Goal: Task Accomplishment & Management: Manage account settings

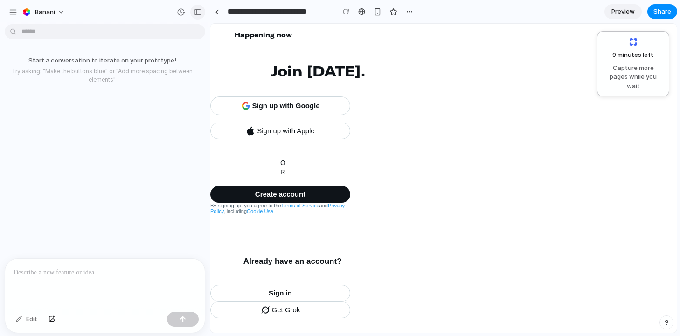
click at [198, 15] on button "button" at bounding box center [197, 12] width 15 height 15
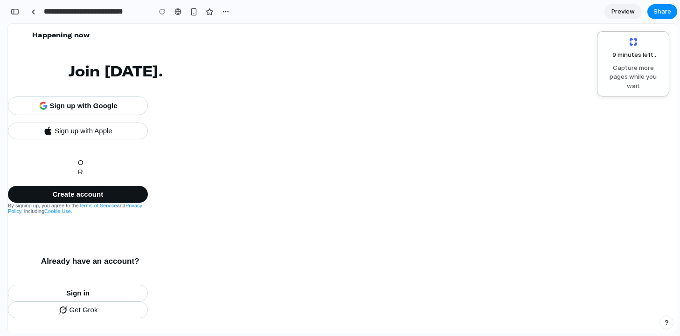
click at [629, 68] on span "Capture more pages while you wait" at bounding box center [633, 77] width 60 height 28
drag, startPoint x: 623, startPoint y: 74, endPoint x: 623, endPoint y: 49, distance: 24.2
click at [623, 49] on div "9 minutes left . Capture more pages while you wait" at bounding box center [633, 63] width 60 height 53
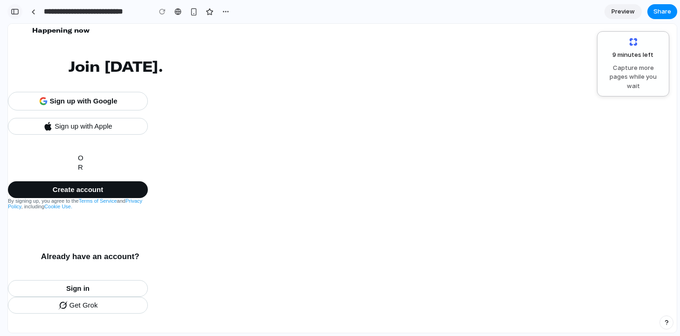
click at [19, 13] on button "button" at bounding box center [14, 11] width 15 height 15
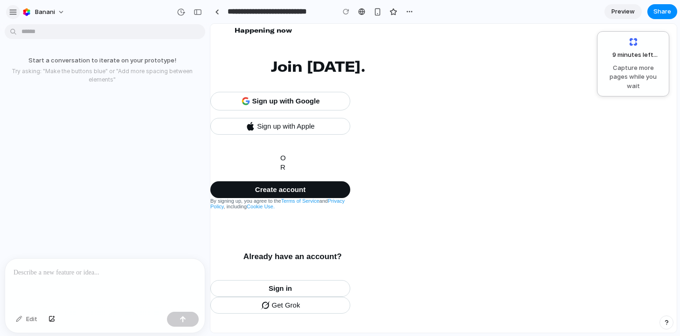
click at [14, 13] on div "button" at bounding box center [13, 12] width 8 height 8
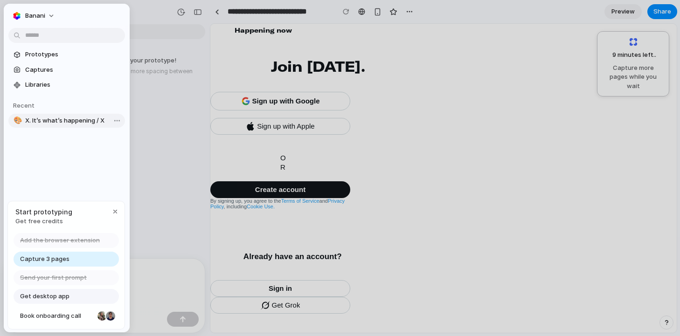
click at [70, 119] on span "X. It’s what’s happening / X" at bounding box center [73, 120] width 96 height 9
click at [53, 56] on span "Prototypes" at bounding box center [73, 54] width 96 height 9
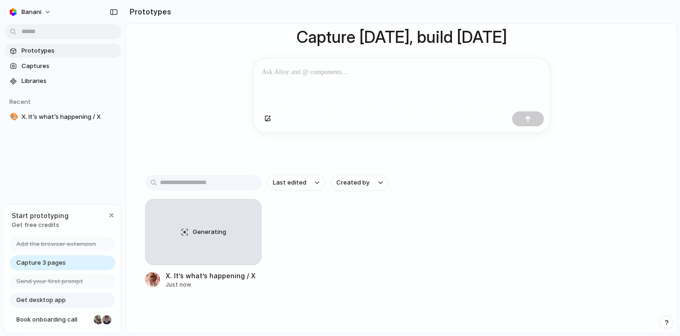
scroll to position [91, 0]
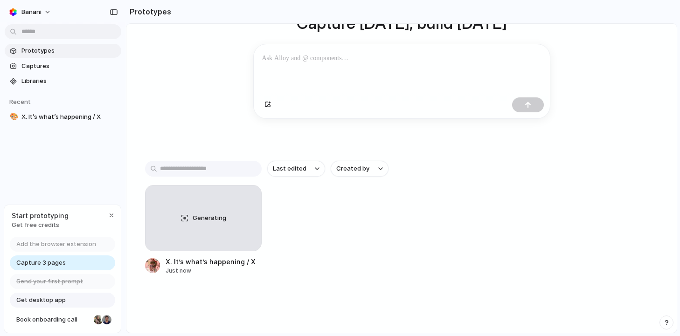
click at [210, 167] on input "text" at bounding box center [203, 169] width 117 height 16
click at [212, 144] on div "Capture [DATE], build [DATE] Clone web app Clone screenshot Start from existing…" at bounding box center [401, 112] width 550 height 359
click at [288, 176] on div "Last edited Created by" at bounding box center [401, 169] width 513 height 16
click at [288, 169] on span "Last edited" at bounding box center [290, 168] width 34 height 9
click at [366, 166] on div "Last edited Last created Alphabetical" at bounding box center [340, 168] width 680 height 336
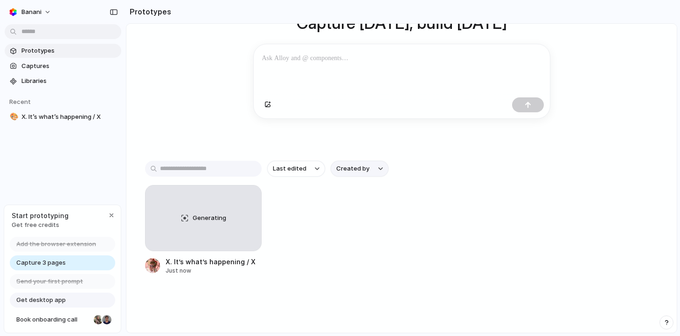
click at [348, 166] on span "Created by" at bounding box center [352, 168] width 33 height 9
click at [348, 166] on div "All users [PERSON_NAME]" at bounding box center [340, 168] width 680 height 336
click at [316, 167] on div "button" at bounding box center [317, 169] width 5 height 4
click at [317, 167] on div "Last edited Last created Alphabetical" at bounding box center [340, 168] width 680 height 336
click at [350, 167] on span "Created by" at bounding box center [352, 168] width 33 height 9
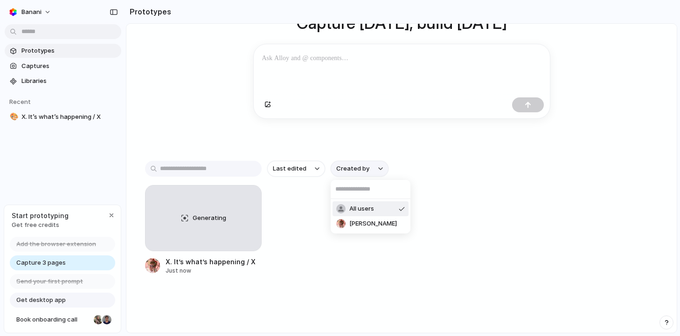
click at [350, 167] on div "All users [PERSON_NAME]" at bounding box center [340, 168] width 680 height 336
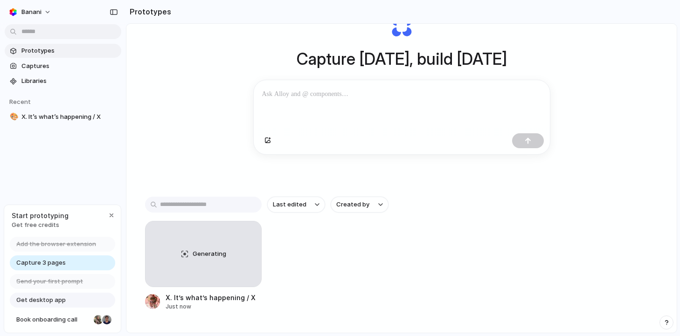
scroll to position [19, 0]
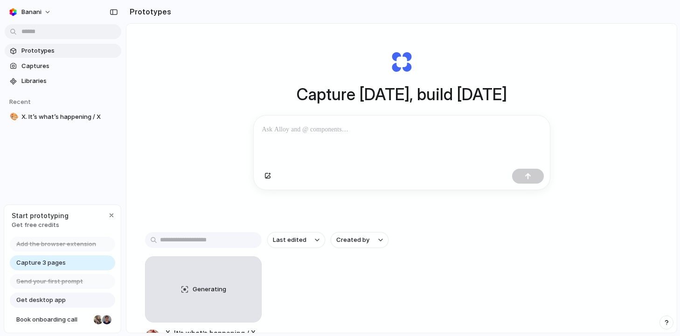
click at [360, 127] on p at bounding box center [401, 129] width 279 height 11
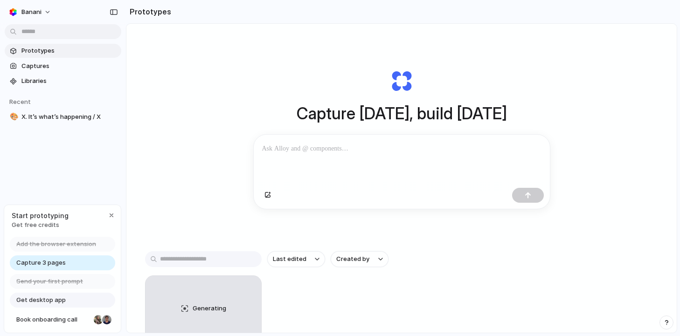
click at [366, 102] on h1 "Capture [DATE], build [DATE]" at bounding box center [402, 113] width 210 height 25
click at [44, 11] on button "banani" at bounding box center [30, 12] width 51 height 15
click at [43, 11] on div "Settings Invite members Change theme Sign out" at bounding box center [340, 168] width 680 height 336
click at [43, 11] on button "banani" at bounding box center [30, 12] width 51 height 15
click at [66, 14] on div "Settings Invite members Change theme Sign out" at bounding box center [340, 168] width 680 height 336
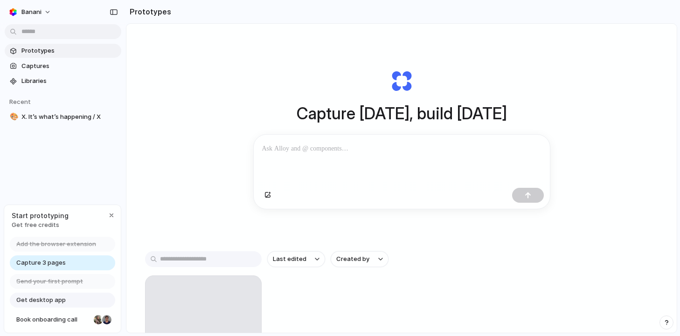
scroll to position [91, 0]
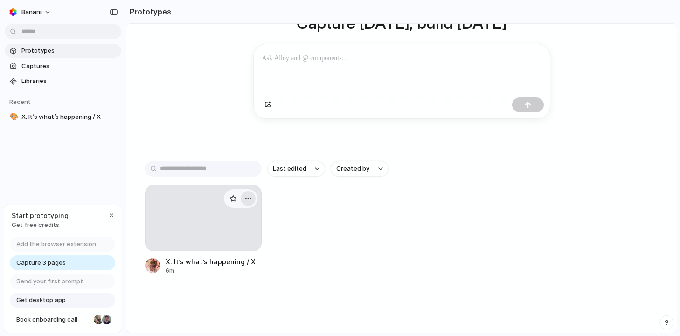
click at [248, 197] on div "button" at bounding box center [247, 198] width 7 height 7
click at [291, 206] on div "Open in new tab Copy link Delete" at bounding box center [340, 168] width 680 height 336
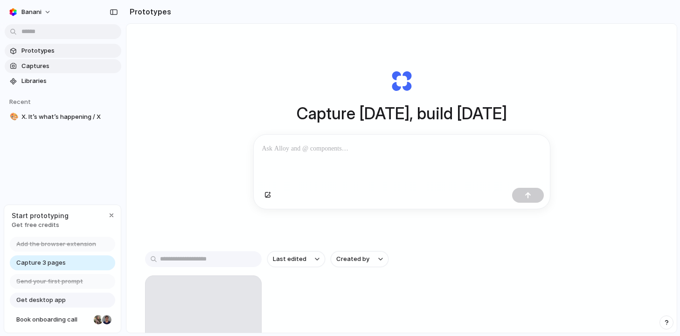
click at [68, 69] on span "Captures" at bounding box center [69, 66] width 96 height 9
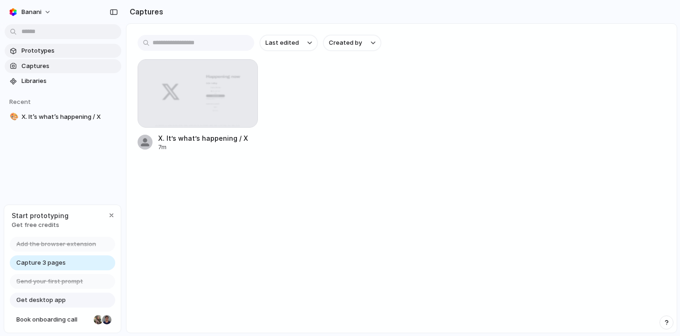
click at [47, 51] on span "Prototypes" at bounding box center [69, 50] width 96 height 9
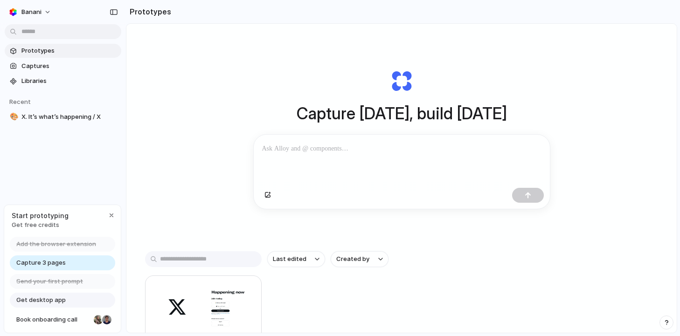
scroll to position [91, 0]
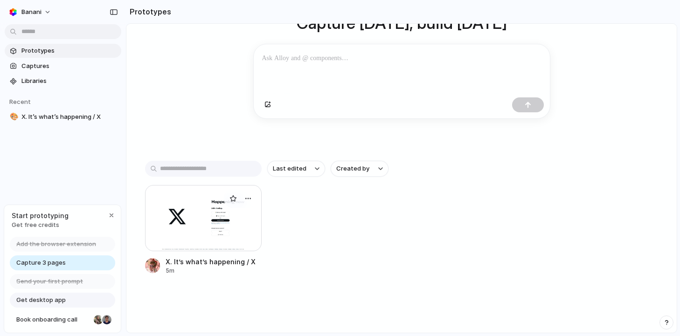
click at [207, 207] on div at bounding box center [203, 218] width 117 height 66
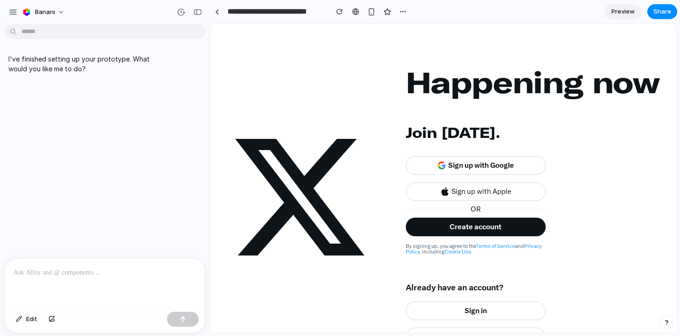
click at [627, 19] on div "Preview Share" at bounding box center [640, 11] width 73 height 15
click at [622, 13] on span "Preview" at bounding box center [622, 11] width 23 height 9
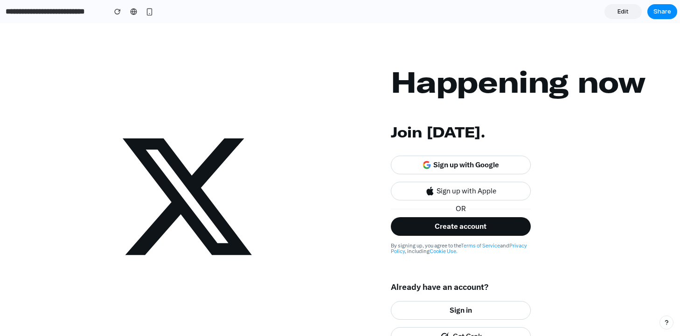
click at [615, 14] on link "Edit" at bounding box center [622, 11] width 37 height 15
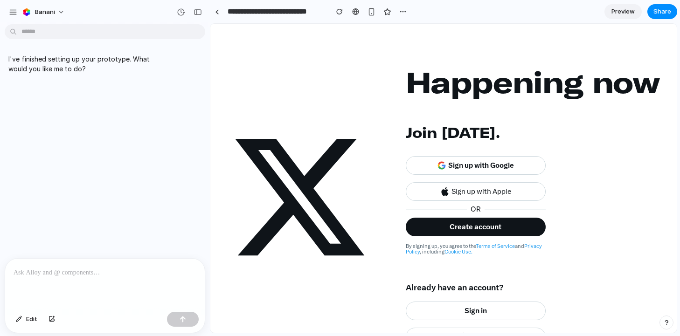
click at [615, 14] on span "Preview" at bounding box center [622, 11] width 23 height 9
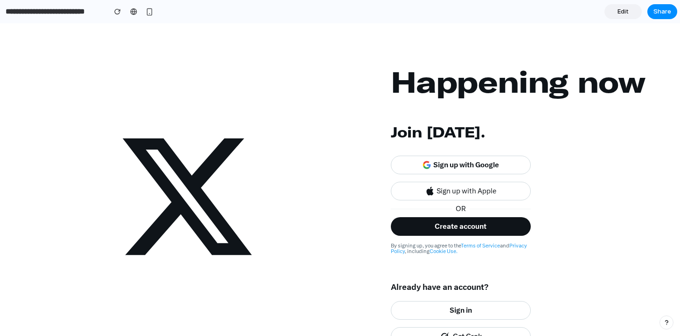
click at [613, 14] on link "Edit" at bounding box center [622, 11] width 37 height 15
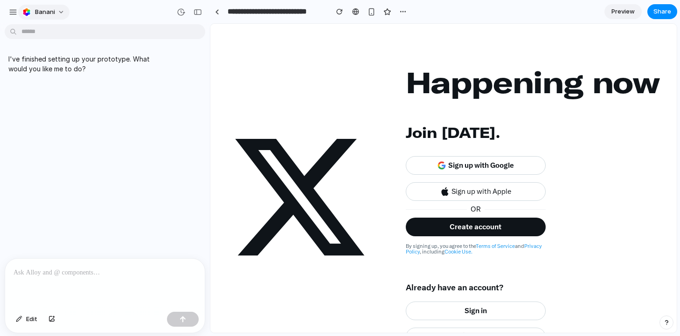
click at [56, 11] on button "banani" at bounding box center [43, 12] width 51 height 15
click at [70, 53] on li "Invite members" at bounding box center [58, 48] width 77 height 15
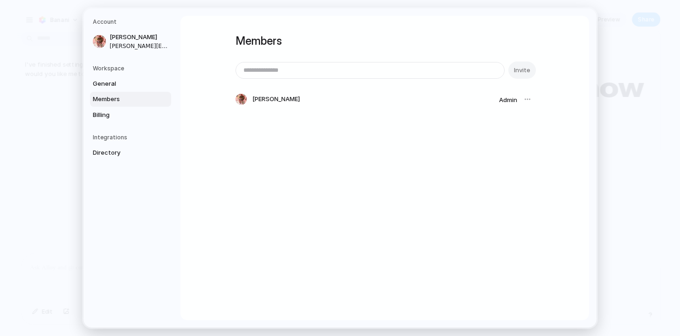
click at [242, 134] on div "Members Invite [PERSON_NAME] Admin" at bounding box center [384, 79] width 298 height 126
click at [130, 110] on link "Billing" at bounding box center [130, 115] width 81 height 15
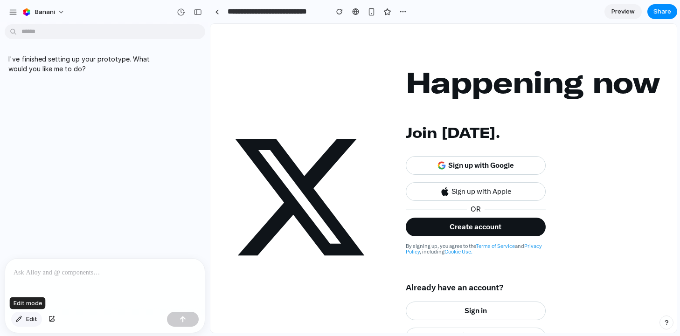
click at [32, 317] on span "Edit" at bounding box center [31, 319] width 11 height 9
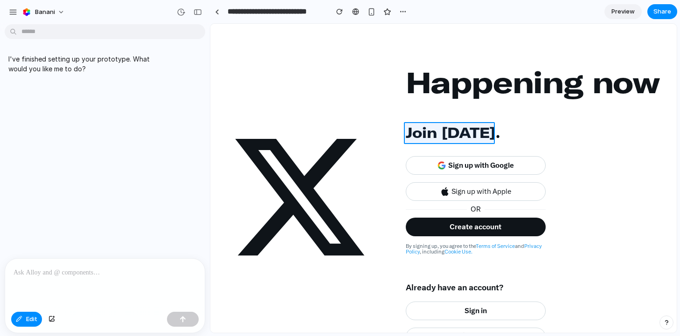
click at [427, 138] on div at bounding box center [444, 178] width 466 height 309
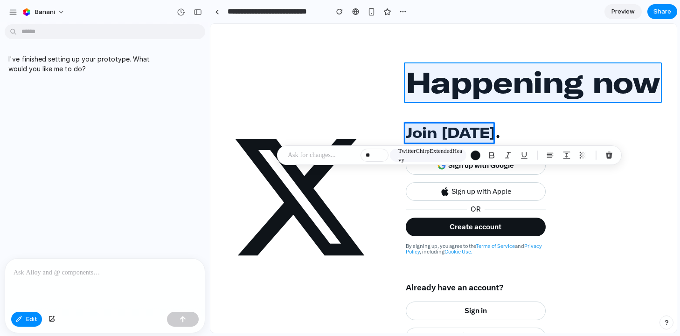
click at [446, 89] on div at bounding box center [444, 178] width 466 height 309
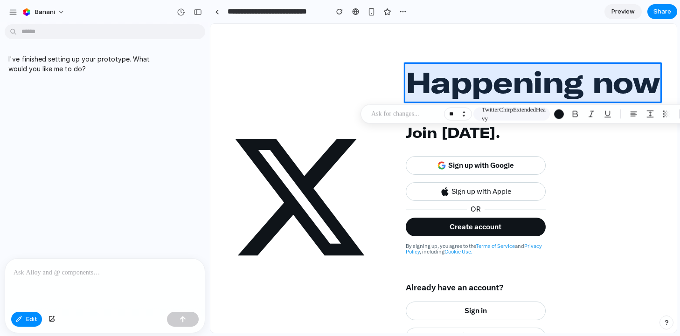
click at [462, 117] on button "Decrement" at bounding box center [463, 116] width 9 height 5
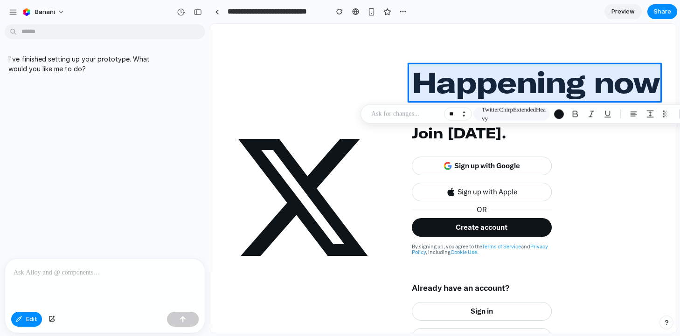
click at [462, 117] on button "Decrement" at bounding box center [463, 116] width 9 height 5
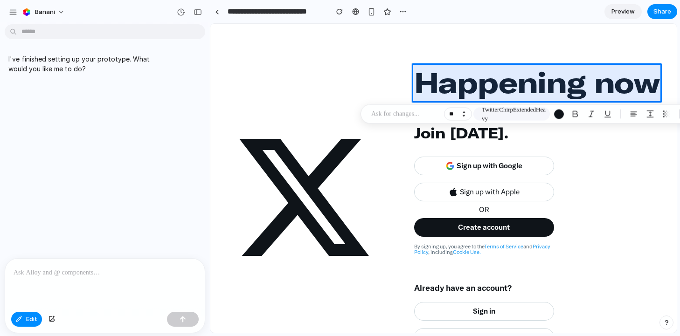
click at [462, 117] on button "Decrement" at bounding box center [463, 116] width 9 height 5
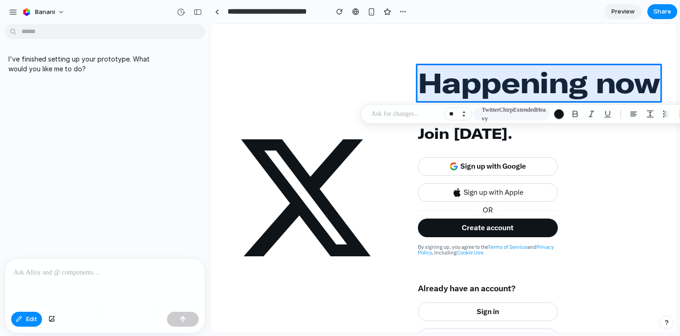
click at [462, 117] on button "Decrement" at bounding box center [463, 116] width 9 height 5
type input "**"
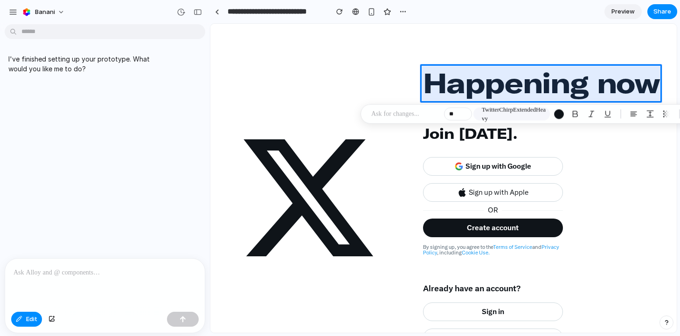
click at [422, 112] on p at bounding box center [405, 114] width 69 height 11
click at [561, 117] on div "button" at bounding box center [559, 114] width 10 height 10
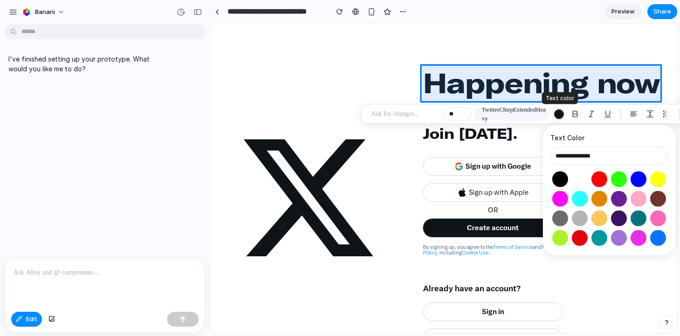
click at [561, 117] on div "button" at bounding box center [559, 114] width 10 height 10
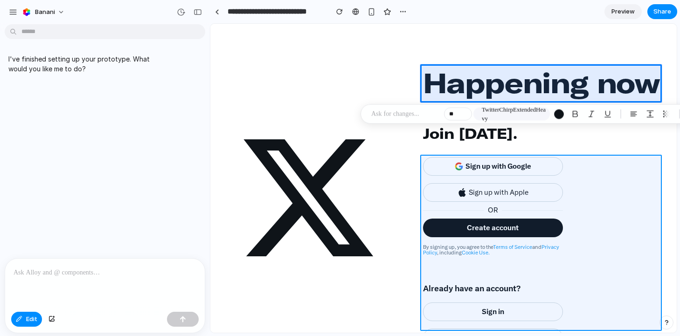
click at [522, 176] on div at bounding box center [444, 178] width 466 height 309
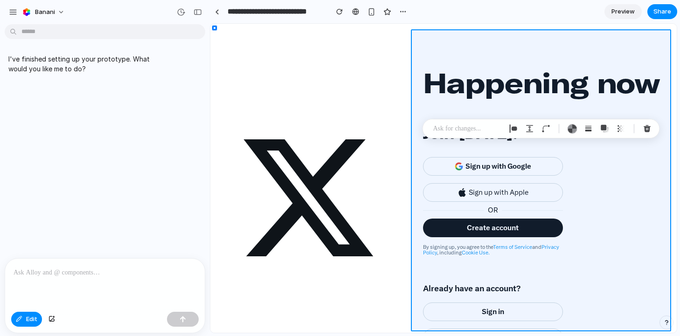
click at [482, 152] on div at bounding box center [444, 178] width 466 height 309
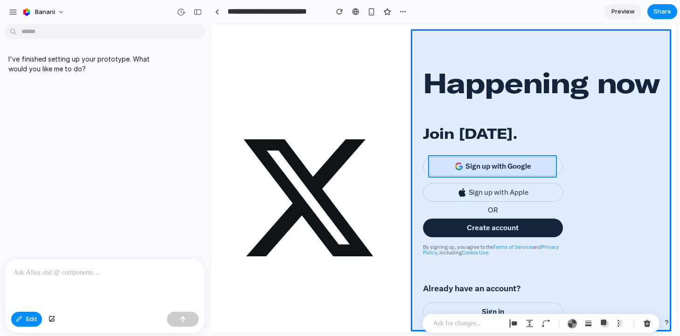
click at [481, 173] on div at bounding box center [444, 178] width 466 height 309
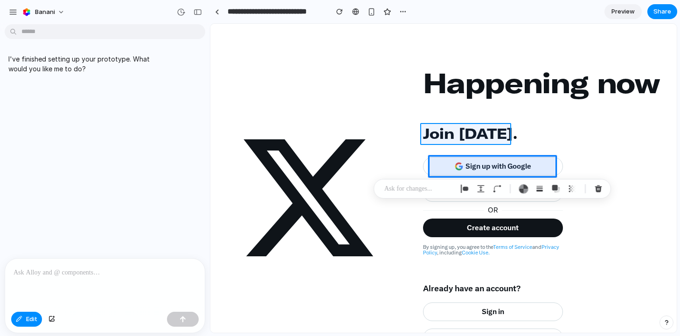
click at [426, 140] on div at bounding box center [444, 178] width 466 height 309
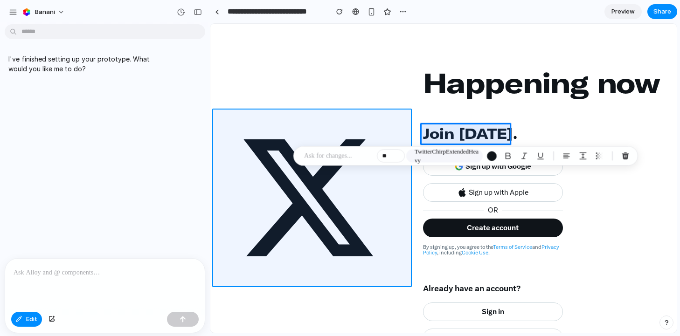
click at [304, 141] on div at bounding box center [444, 178] width 466 height 309
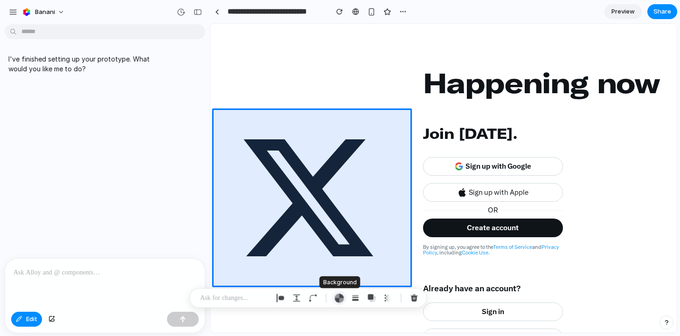
click at [338, 298] on div "button" at bounding box center [339, 298] width 10 height 10
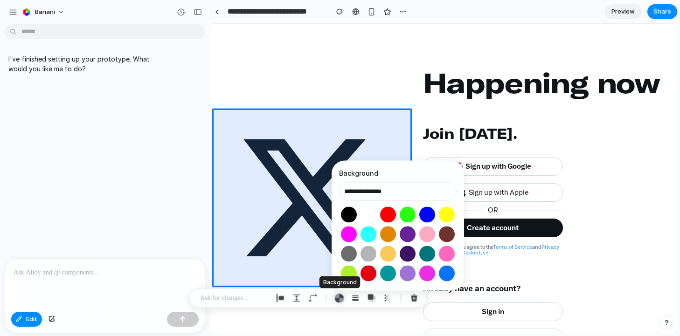
click at [338, 298] on div "button" at bounding box center [339, 298] width 10 height 10
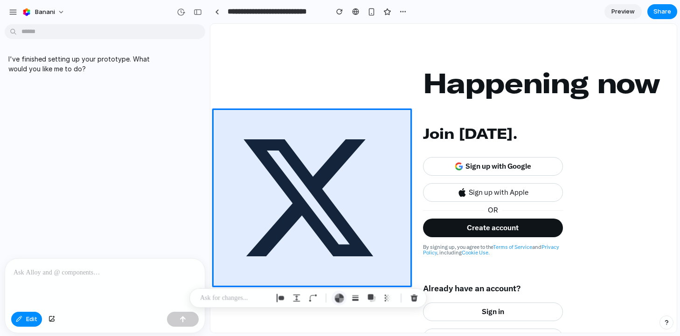
click at [338, 298] on div "button" at bounding box center [339, 298] width 10 height 10
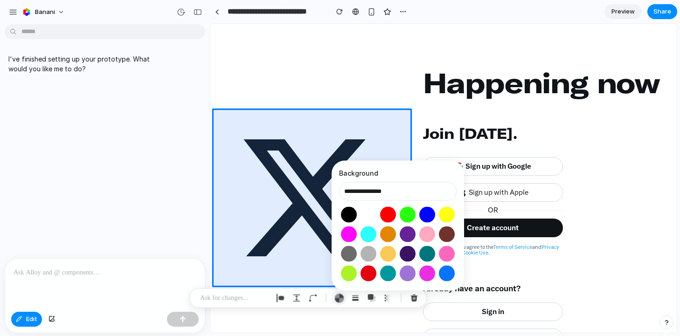
click at [338, 298] on div "button" at bounding box center [339, 298] width 10 height 10
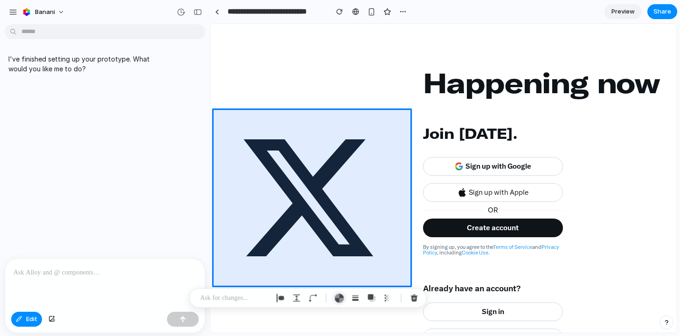
click at [338, 298] on div "button" at bounding box center [339, 298] width 10 height 10
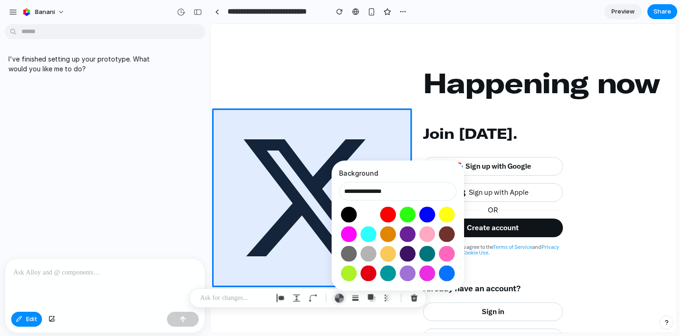
click at [338, 298] on div "button" at bounding box center [339, 298] width 10 height 10
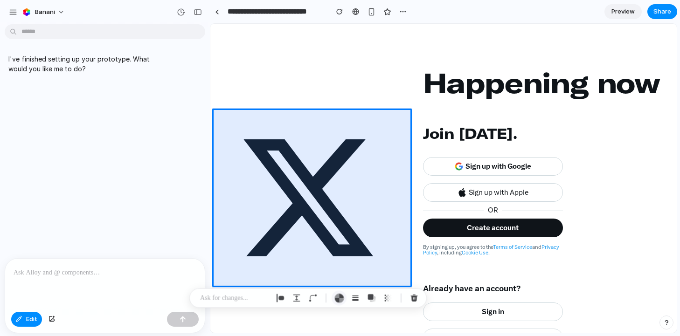
click at [339, 298] on div "button" at bounding box center [339, 298] width 10 height 10
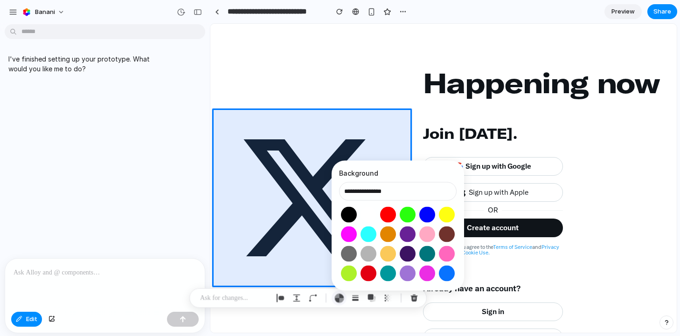
click at [339, 298] on div "button" at bounding box center [339, 298] width 10 height 10
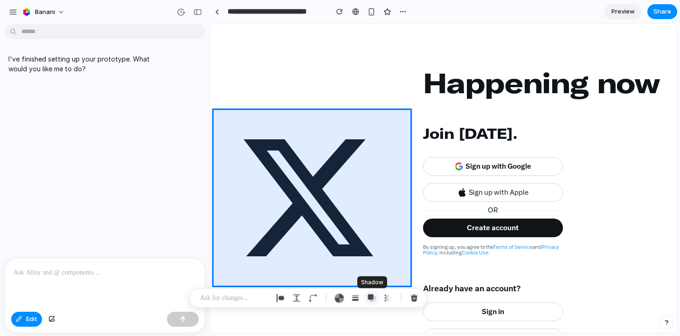
click at [374, 298] on div "button" at bounding box center [371, 298] width 8 height 8
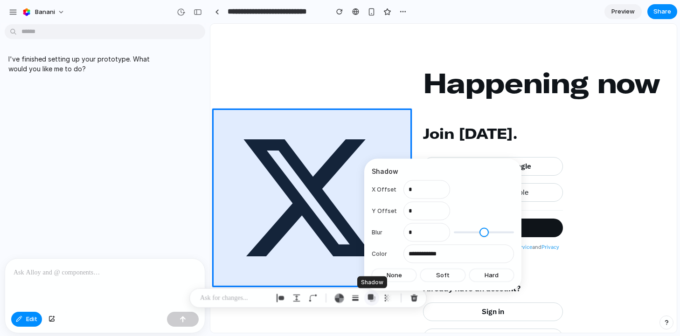
click at [374, 298] on div "button" at bounding box center [371, 298] width 8 height 8
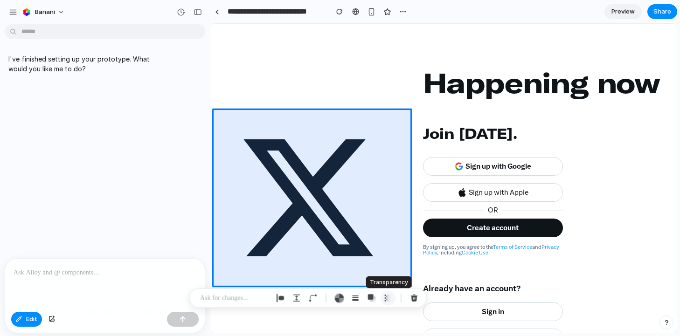
click at [386, 298] on div "button" at bounding box center [388, 298] width 8 height 8
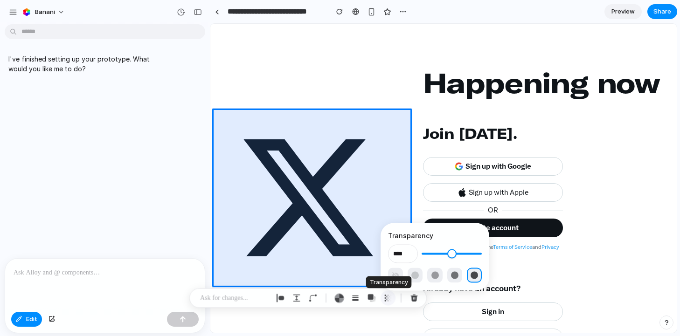
click at [386, 298] on div "button" at bounding box center [388, 298] width 8 height 8
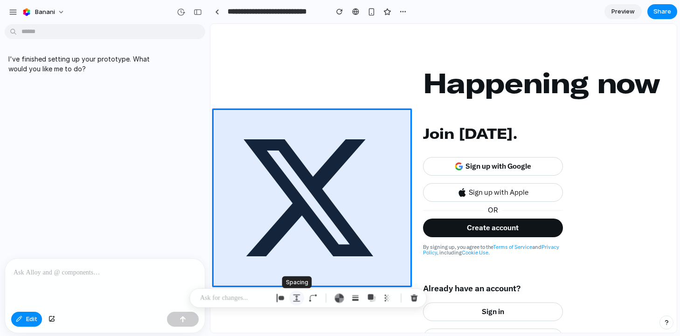
click at [302, 298] on button "button" at bounding box center [296, 298] width 15 height 15
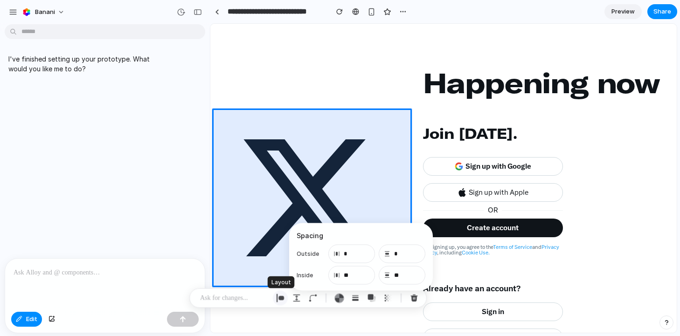
click at [281, 298] on div "button" at bounding box center [280, 298] width 8 height 8
select select "******"
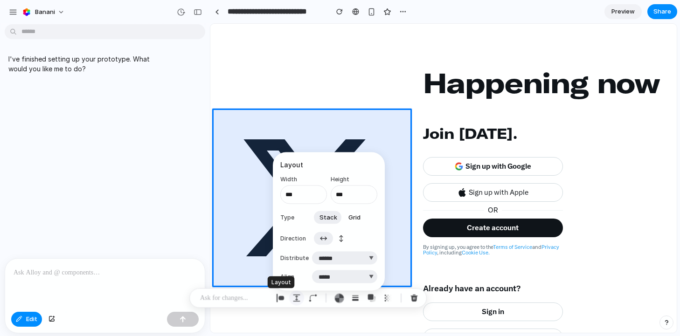
click at [290, 298] on button "button" at bounding box center [296, 298] width 15 height 15
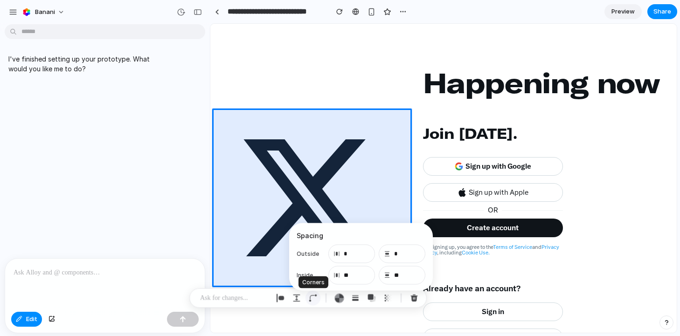
click at [307, 298] on button "button" at bounding box center [312, 298] width 15 height 15
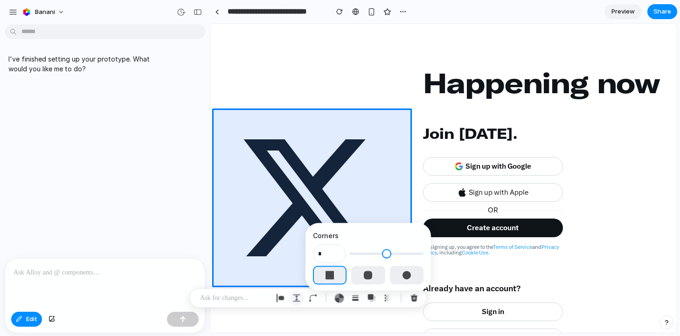
click at [295, 297] on div "button" at bounding box center [296, 298] width 8 height 8
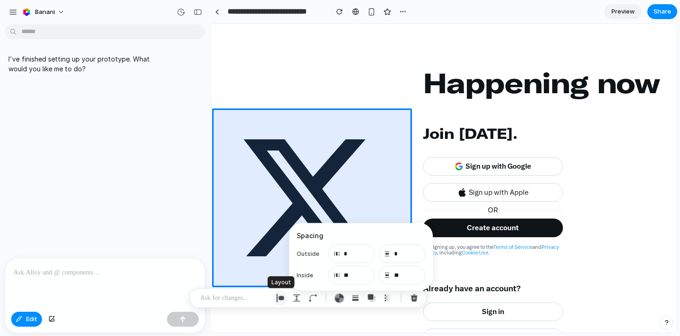
click at [279, 297] on div "button" at bounding box center [280, 298] width 8 height 8
select select "******"
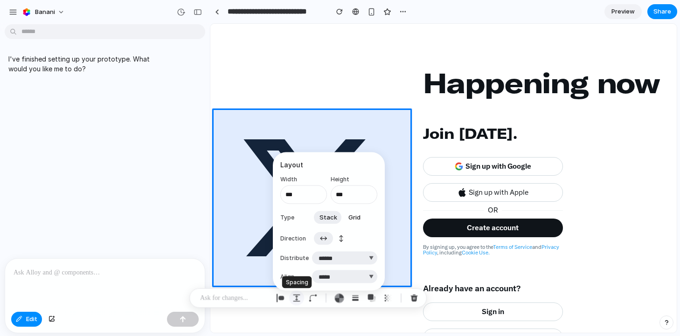
click at [298, 298] on div "button" at bounding box center [296, 298] width 8 height 8
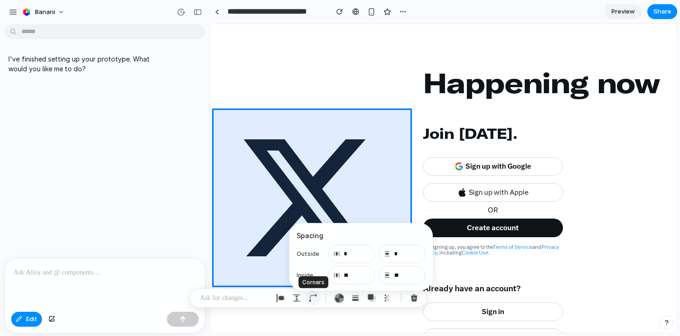
click at [308, 298] on button "button" at bounding box center [312, 298] width 15 height 15
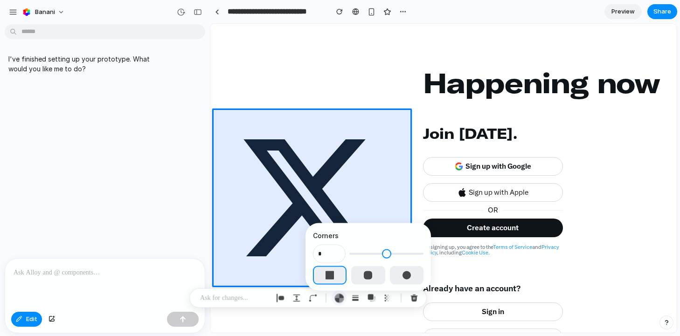
click at [339, 298] on div "button" at bounding box center [339, 298] width 10 height 10
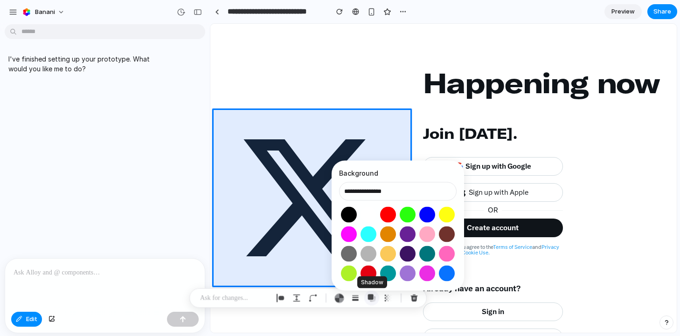
click at [369, 299] on div "button" at bounding box center [371, 298] width 8 height 8
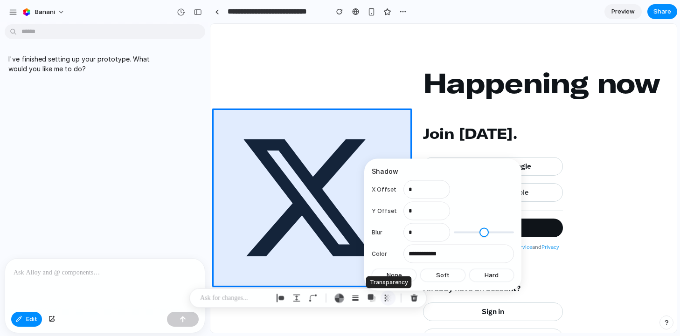
click at [389, 299] on div "button" at bounding box center [388, 298] width 8 height 8
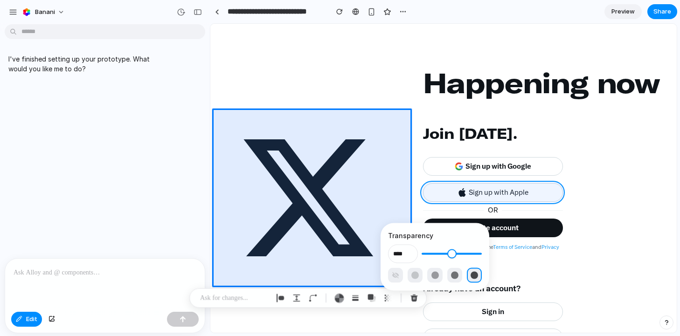
click at [559, 193] on div at bounding box center [444, 178] width 466 height 309
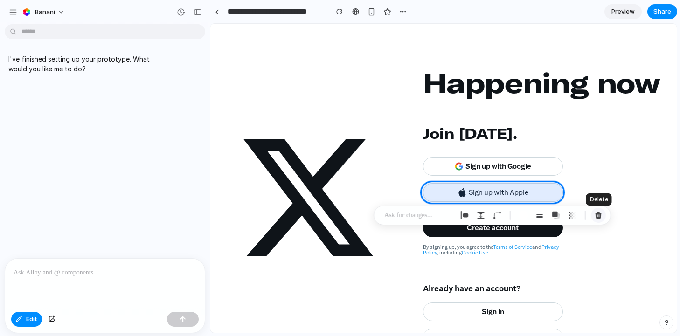
click at [600, 216] on div "button" at bounding box center [598, 215] width 8 height 8
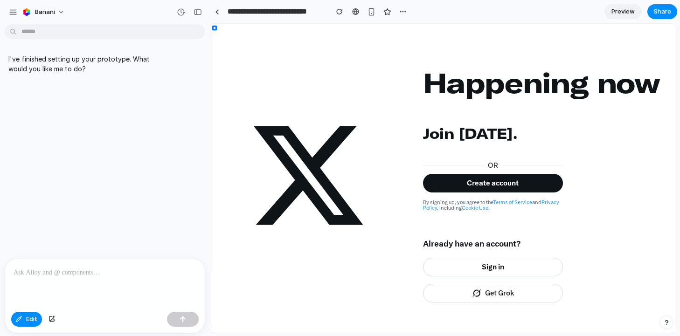
click at [90, 63] on p "I've finished setting up your prototype. What would you like me to do?" at bounding box center [86, 64] width 156 height 20
click at [10, 14] on div "button" at bounding box center [13, 12] width 8 height 8
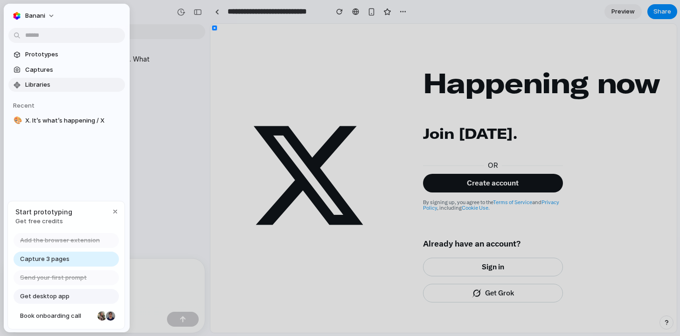
click at [46, 86] on span "Libraries" at bounding box center [73, 84] width 96 height 9
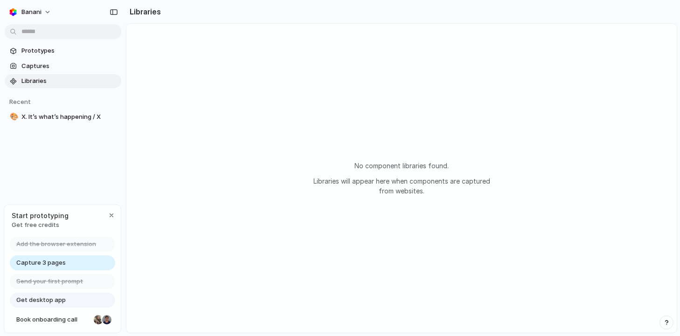
click at [65, 302] on link "Get desktop app" at bounding box center [62, 300] width 105 height 15
click at [77, 320] on span "Book onboarding call" at bounding box center [53, 319] width 74 height 9
